Goal: Task Accomplishment & Management: Complete application form

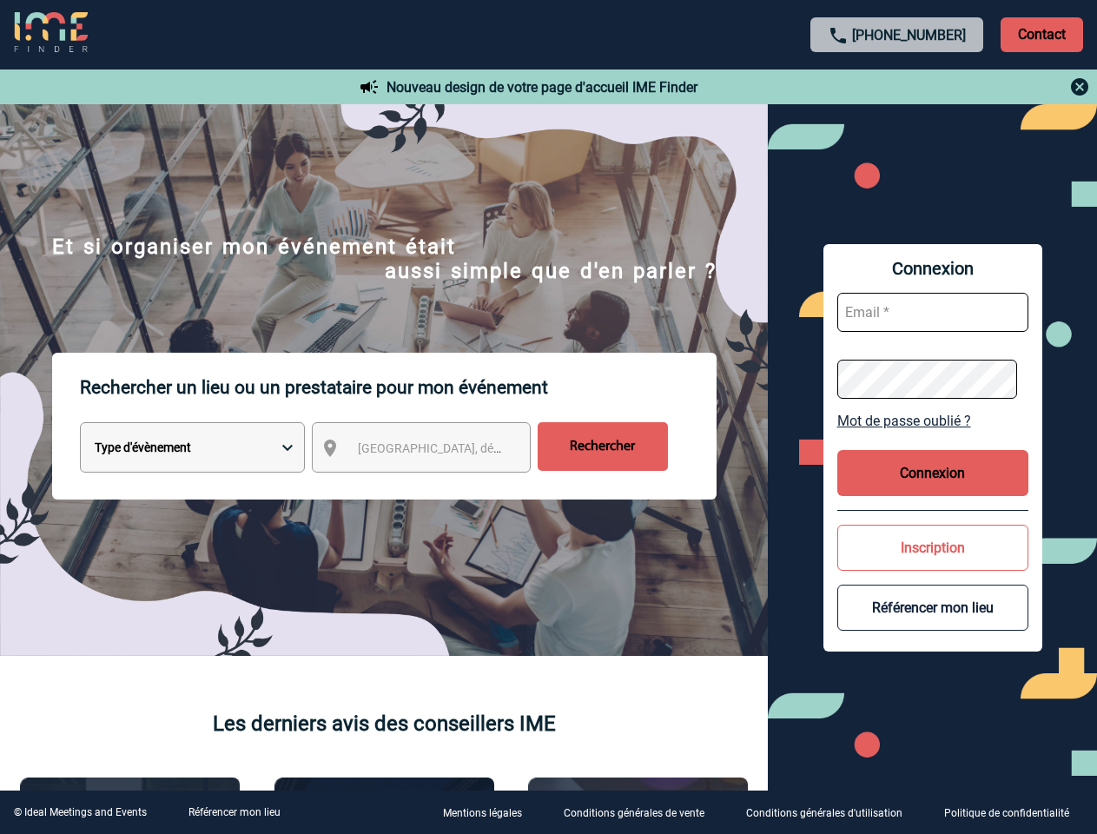
click at [548, 417] on p "Rechercher un lieu ou un prestataire pour mon événement" at bounding box center [398, 387] width 637 height 69
click at [1041, 34] on p "Contact" at bounding box center [1042, 34] width 83 height 35
click at [897, 87] on div at bounding box center [897, 86] width 387 height 21
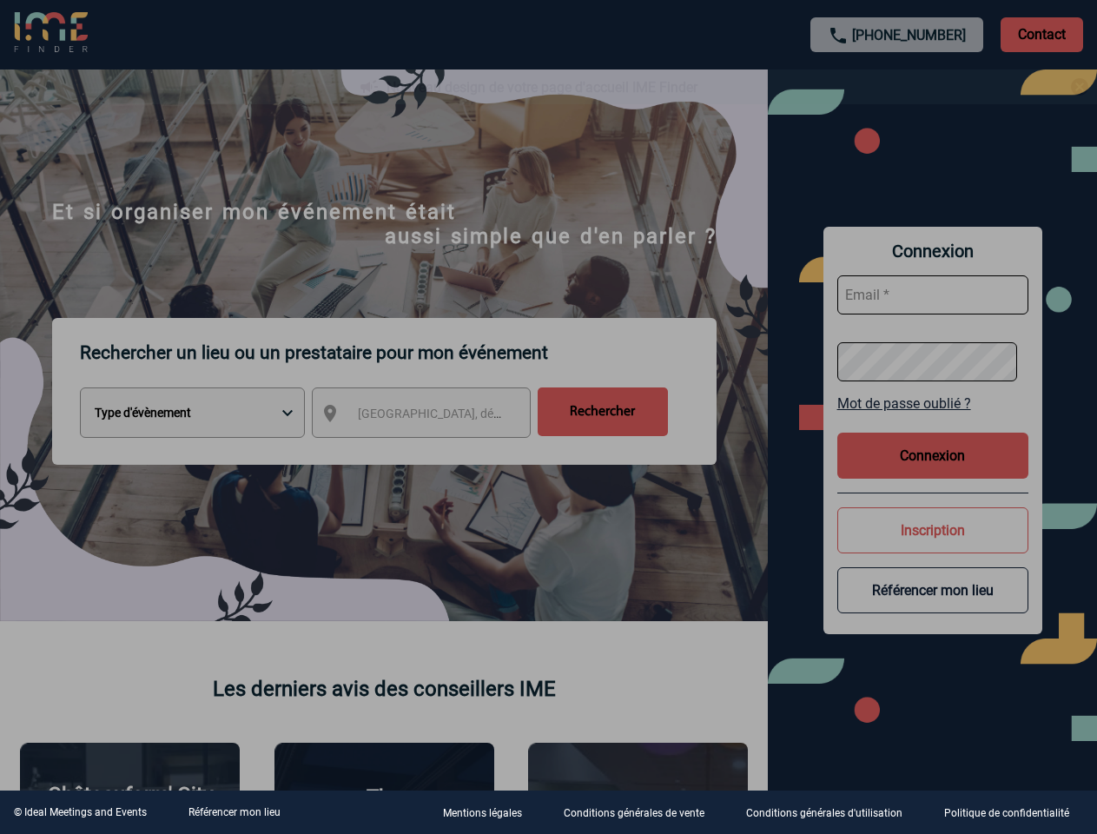
click at [437, 451] on div at bounding box center [548, 417] width 1097 height 834
click at [933, 420] on div at bounding box center [548, 417] width 1097 height 834
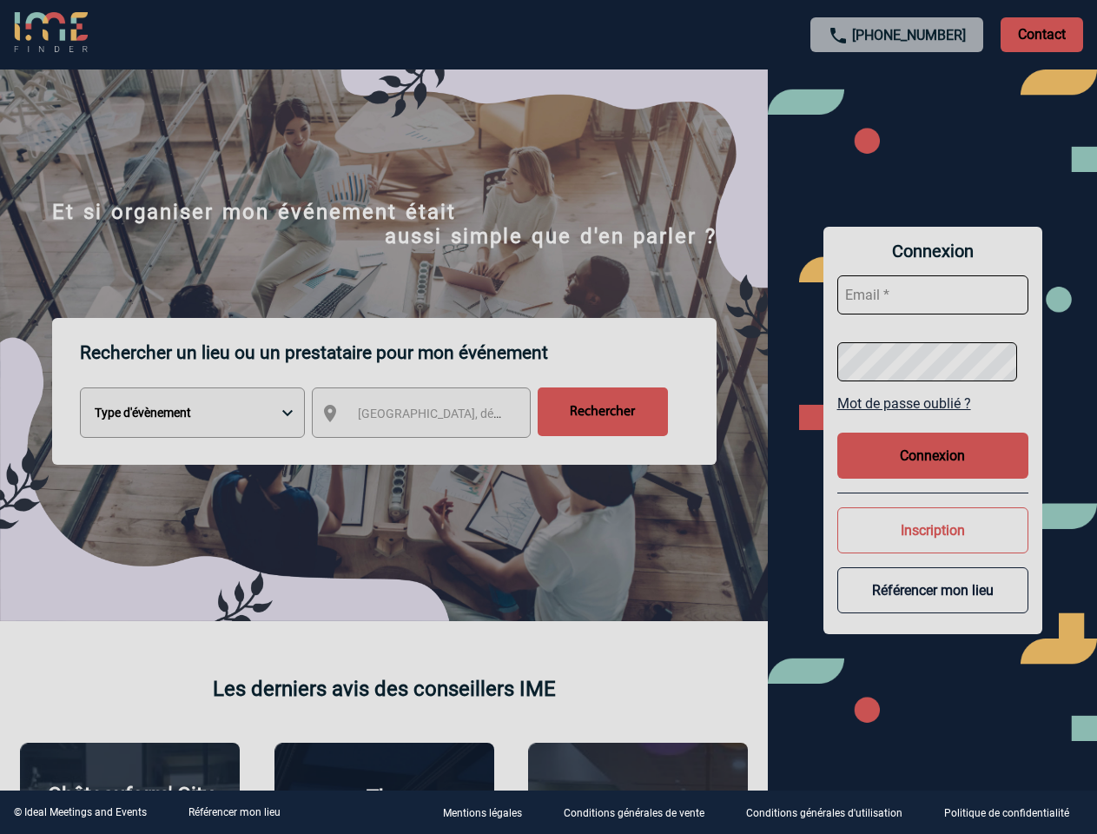
click at [933, 473] on div at bounding box center [548, 417] width 1097 height 834
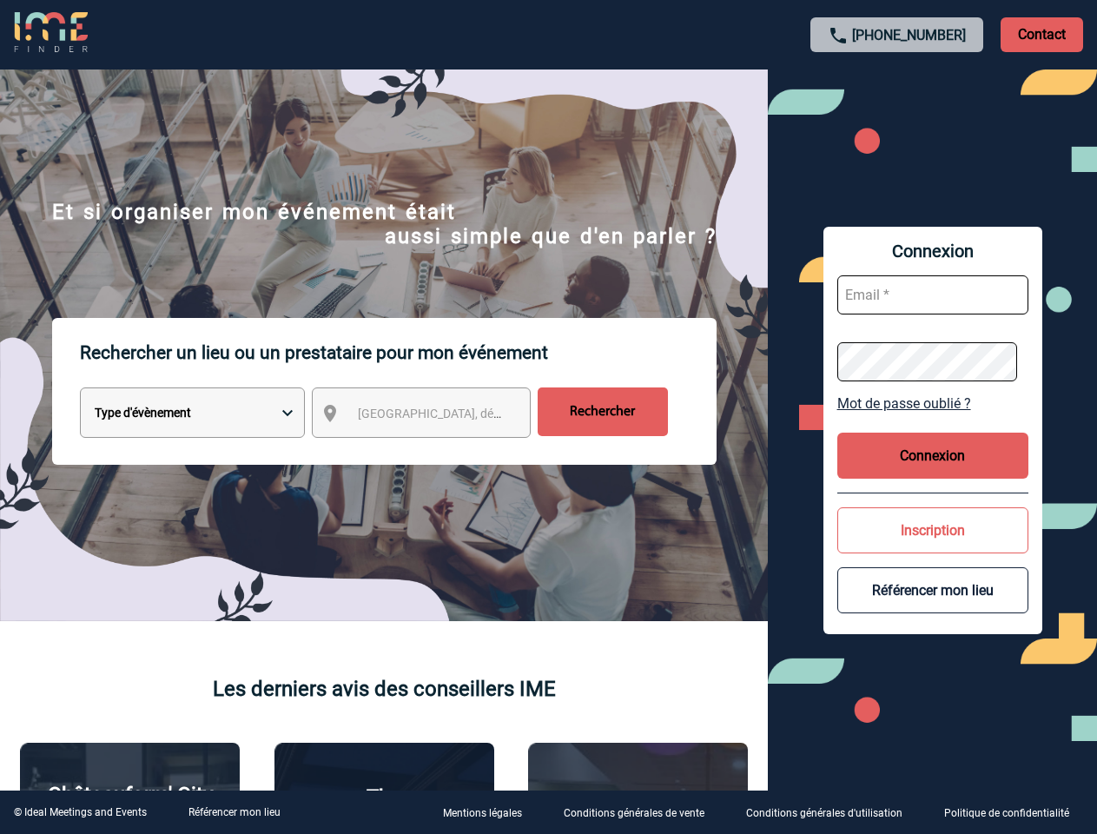
click at [933, 547] on button "Inscription" at bounding box center [932, 530] width 191 height 46
click at [933, 607] on button "Référencer mon lieu" at bounding box center [932, 590] width 191 height 46
click at [234, 812] on link "Référencer mon lieu" at bounding box center [234, 812] width 92 height 12
